Goal: Participate in discussion

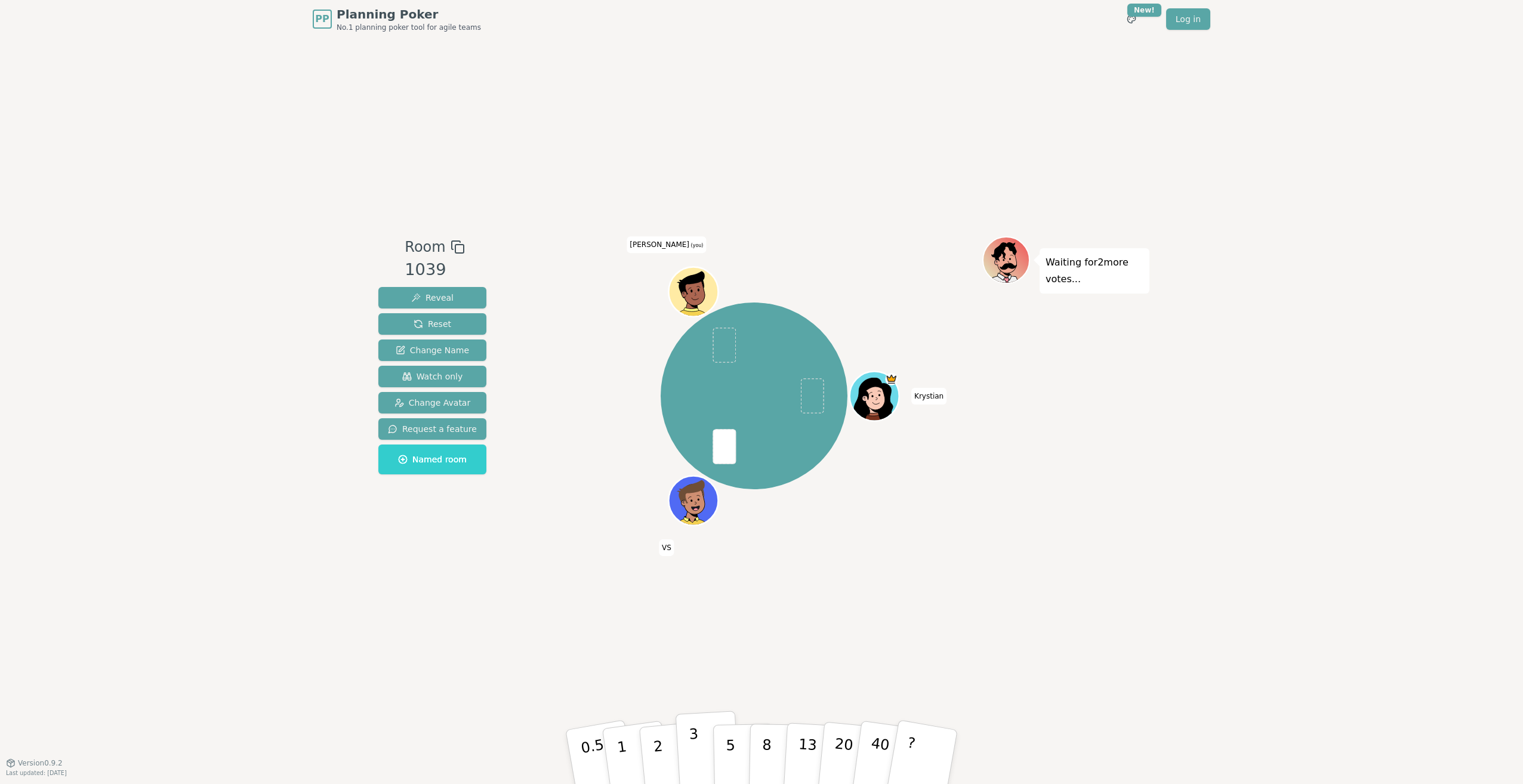
click at [698, 737] on button "3" at bounding box center [707, 757] width 65 height 93
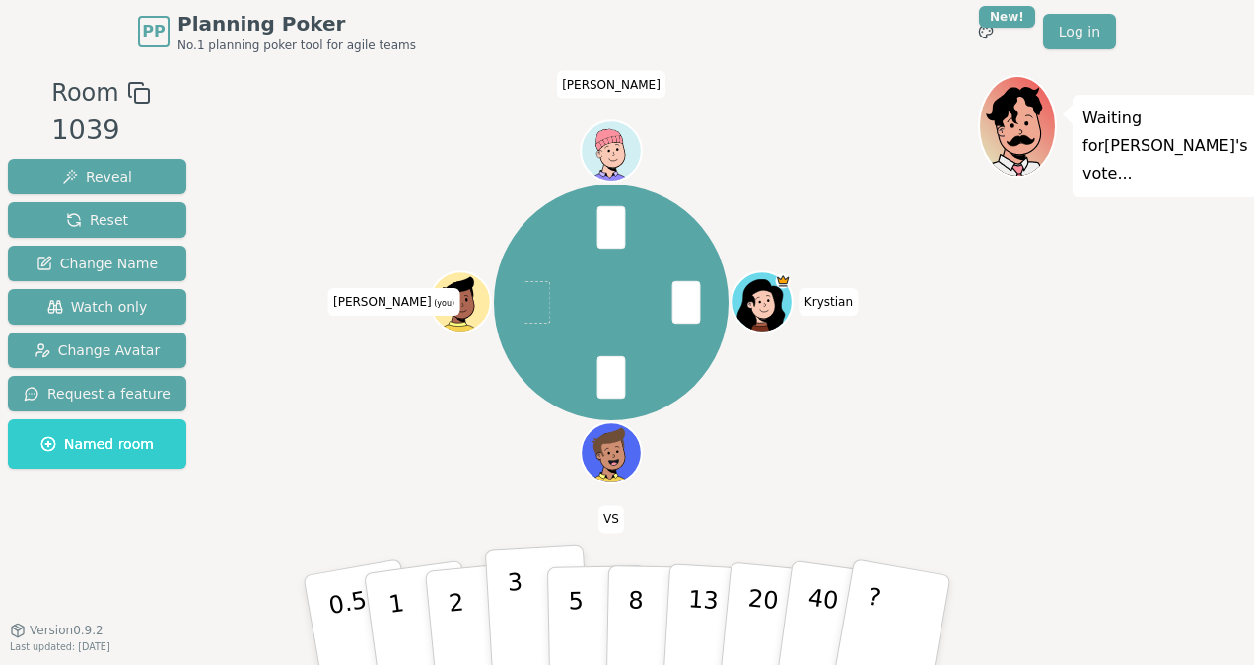
click at [530, 602] on button "3" at bounding box center [538, 620] width 107 height 154
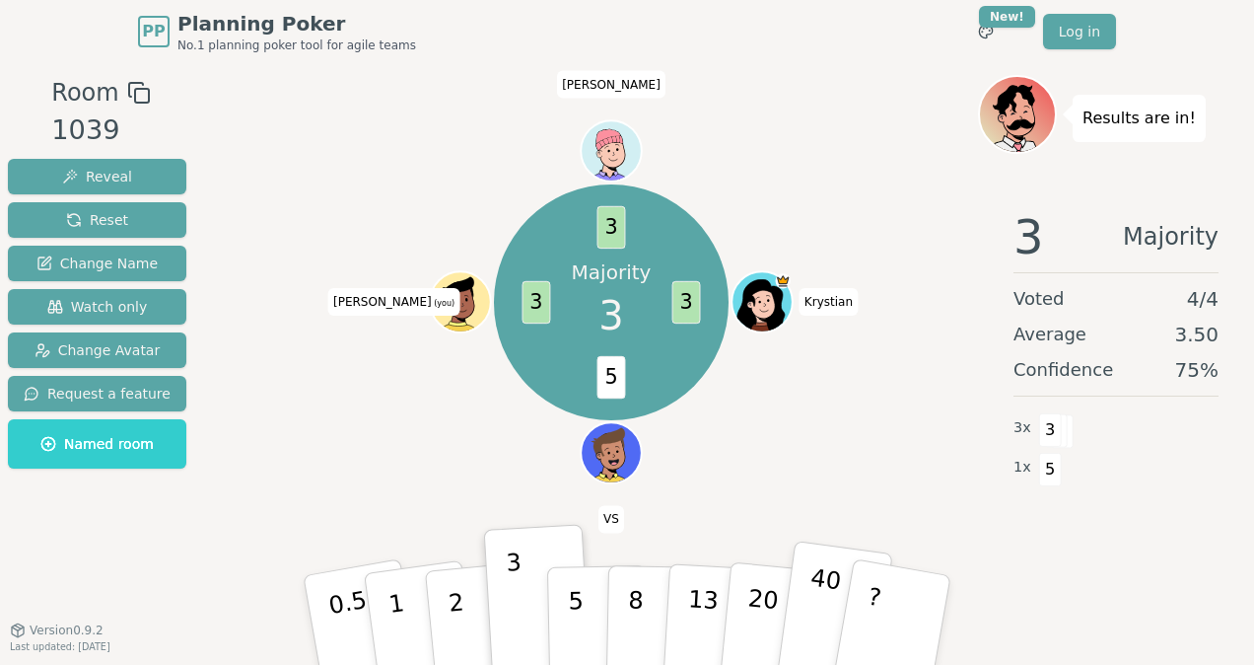
click at [821, 602] on p "40" at bounding box center [821, 618] width 44 height 109
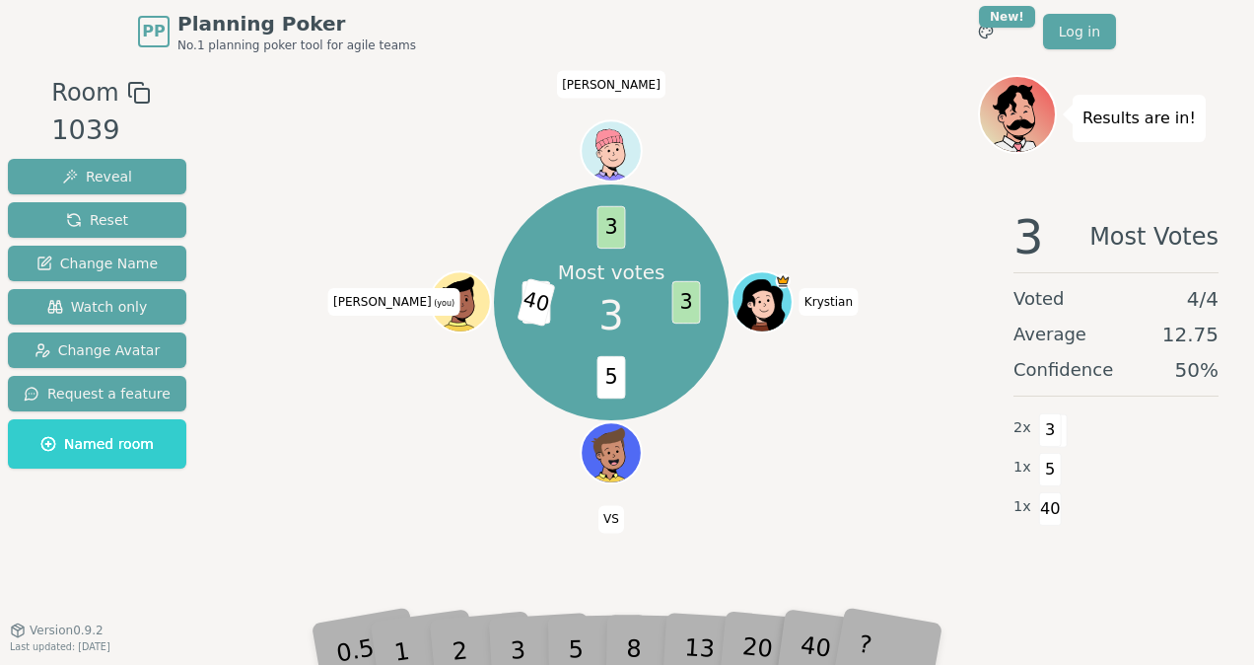
click at [875, 633] on div "?" at bounding box center [893, 620] width 70 height 78
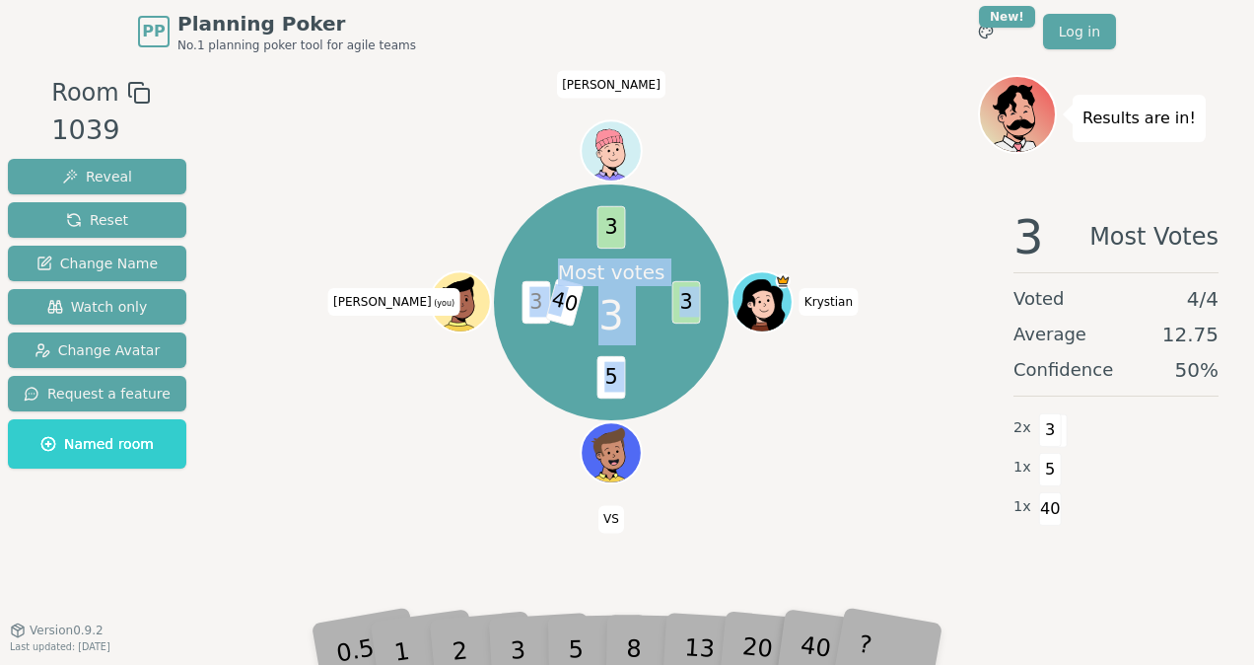
drag, startPoint x: 556, startPoint y: 306, endPoint x: 503, endPoint y: 303, distance: 53.3
click at [503, 303] on div "Most votes 3 3 5 3 40 3 [PERSON_NAME] VS [PERSON_NAME] (you) [PERSON_NAME]" at bounding box center [612, 302] width 236 height 236
drag, startPoint x: 503, startPoint y: 303, endPoint x: 611, endPoint y: 374, distance: 129.7
click at [611, 373] on span "5" at bounding box center [612, 377] width 29 height 42
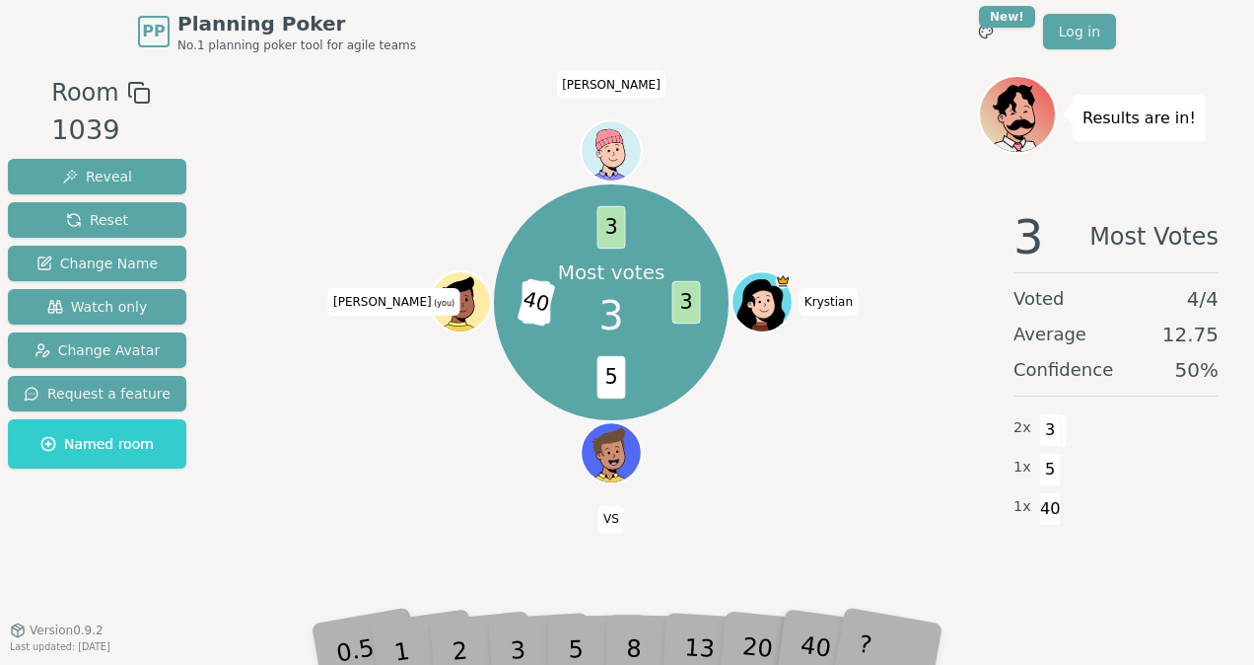
click at [882, 637] on div "?" at bounding box center [893, 620] width 70 height 78
click at [559, 307] on span "40" at bounding box center [564, 302] width 38 height 48
